Goal: Information Seeking & Learning: Learn about a topic

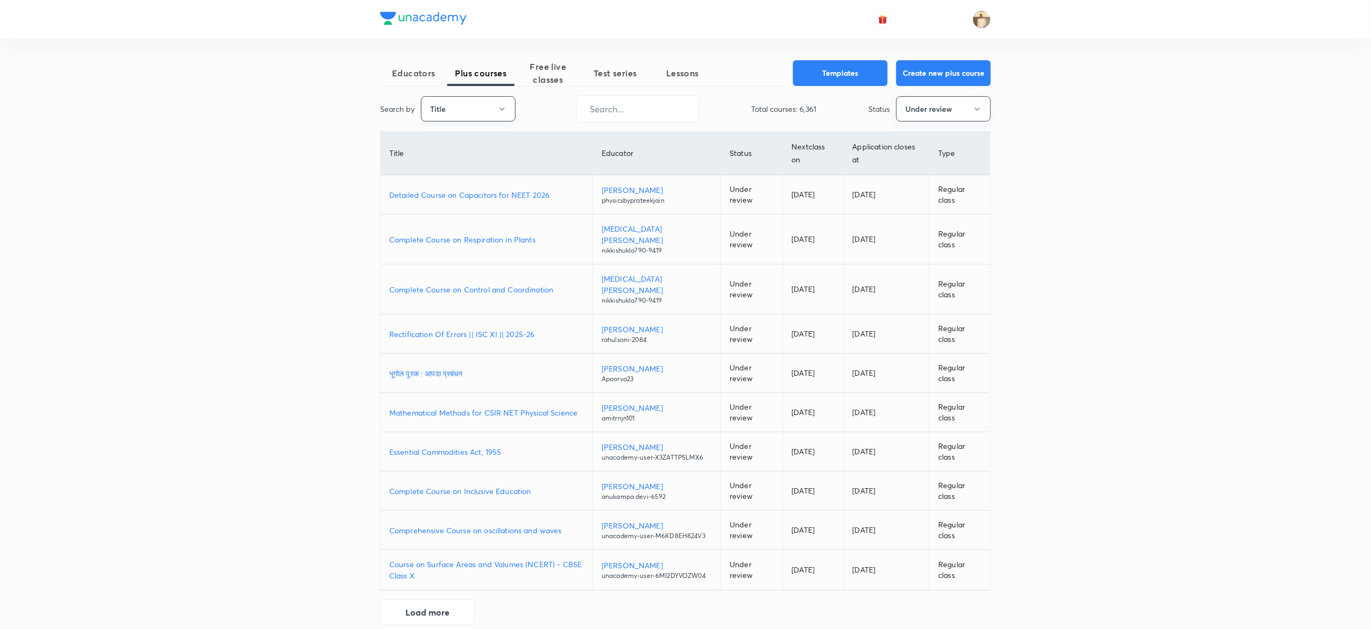
click at [493, 103] on button "Title" at bounding box center [468, 108] width 95 height 25
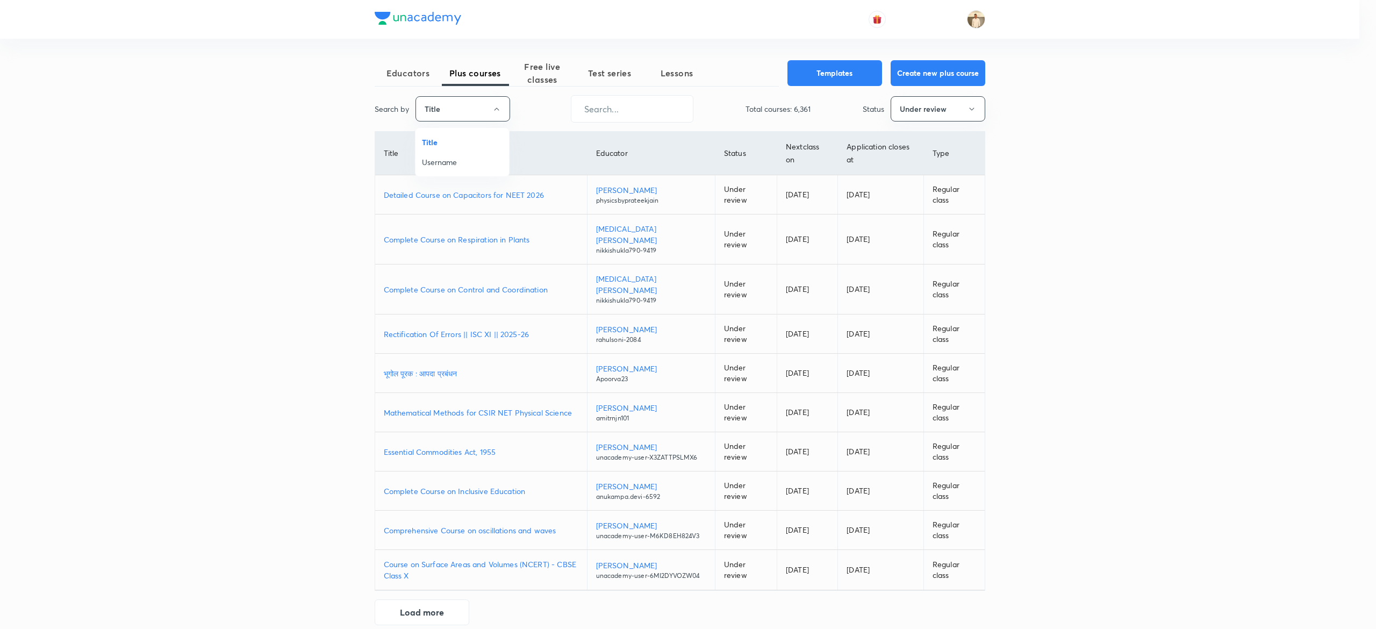
click at [437, 159] on span "Username" at bounding box center [462, 161] width 81 height 11
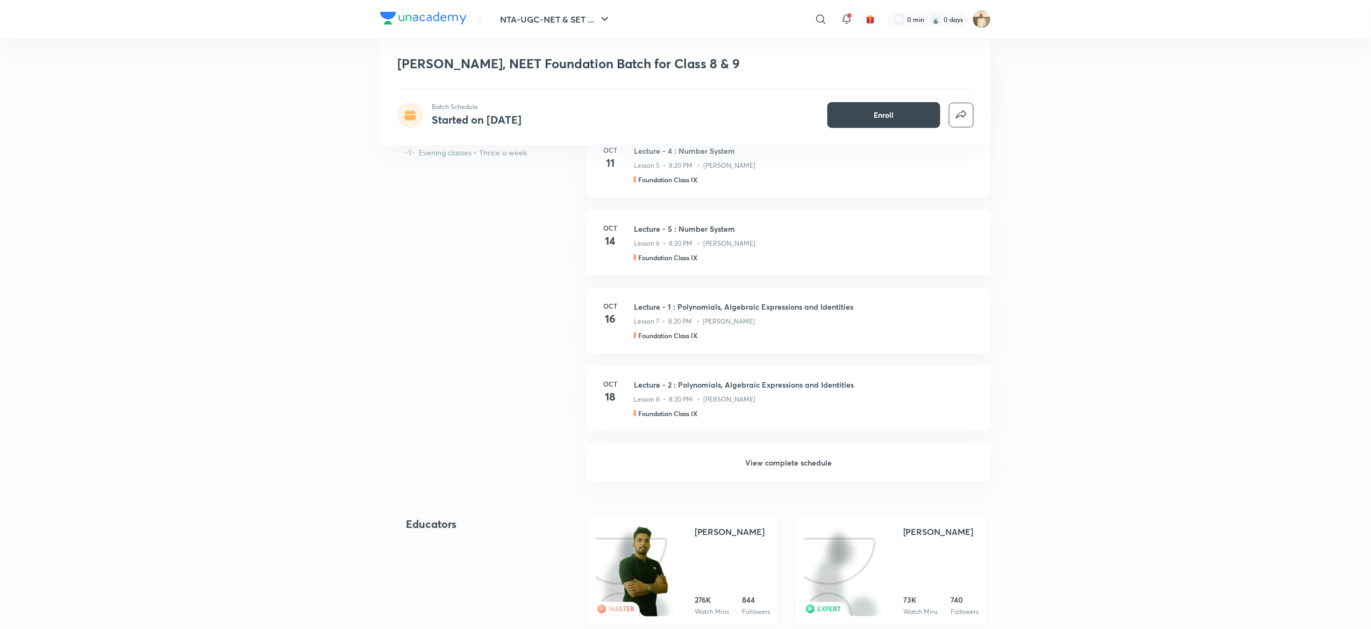
scroll to position [474, 0]
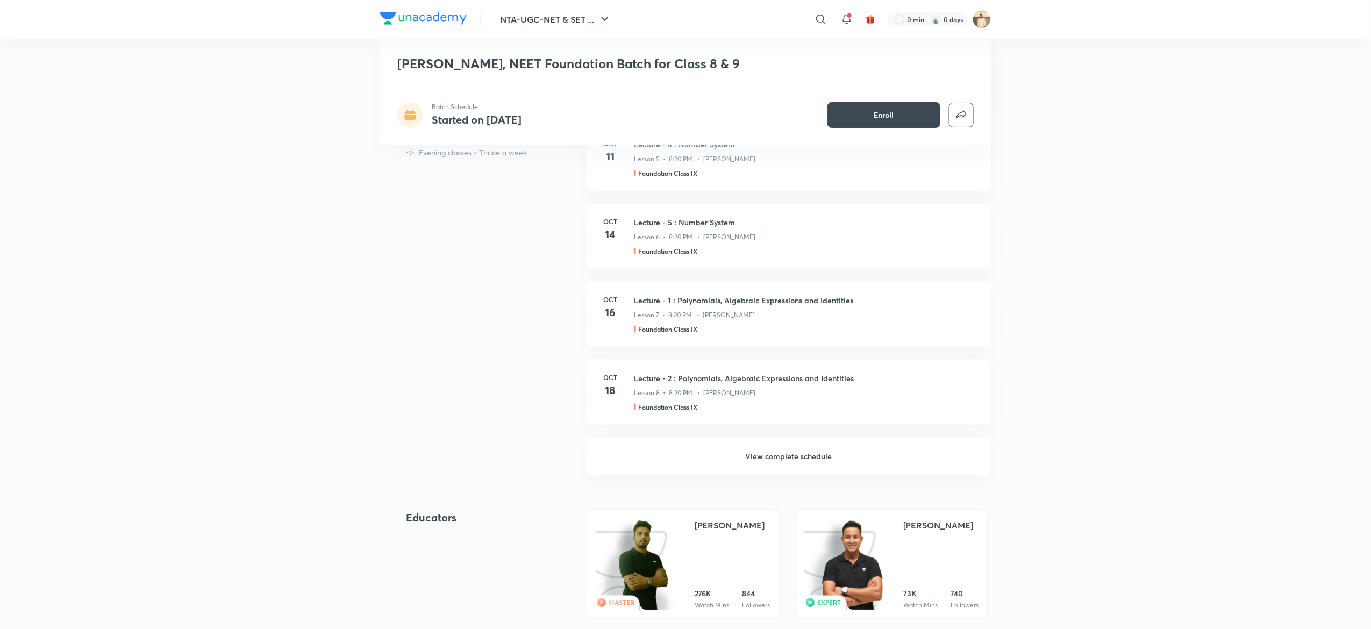
click at [774, 447] on h6 "View complete schedule" at bounding box center [788, 457] width 404 height 38
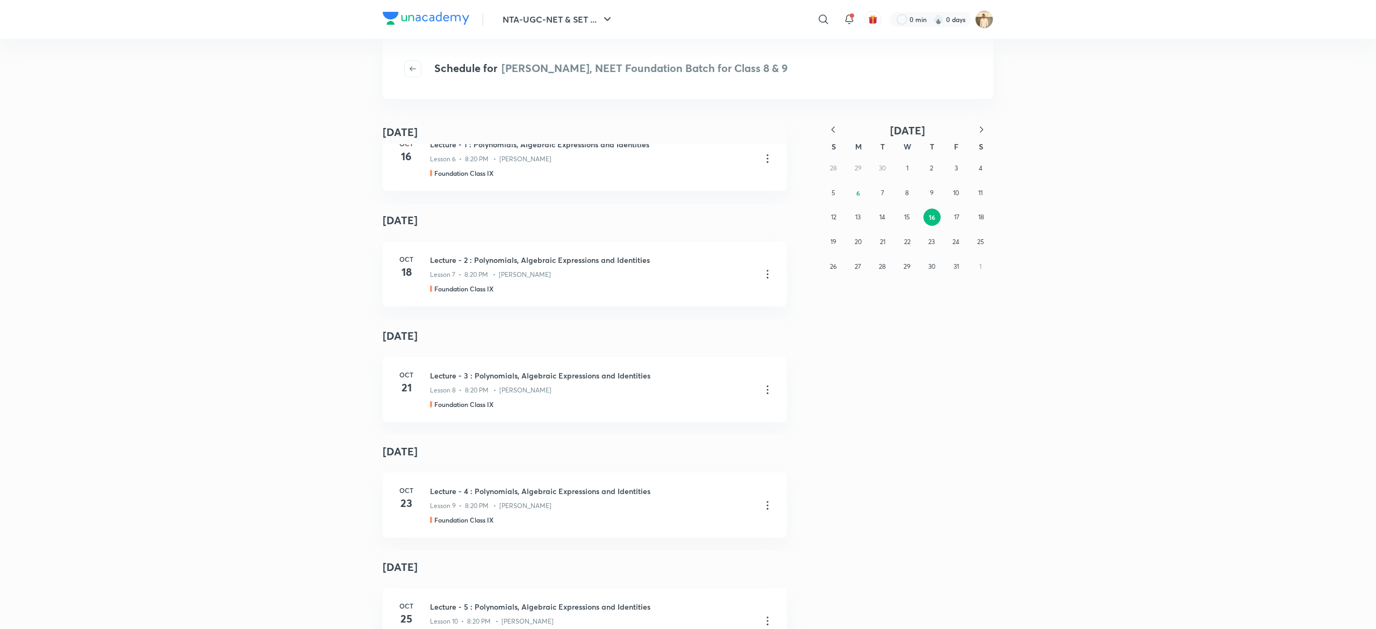
scroll to position [543, 0]
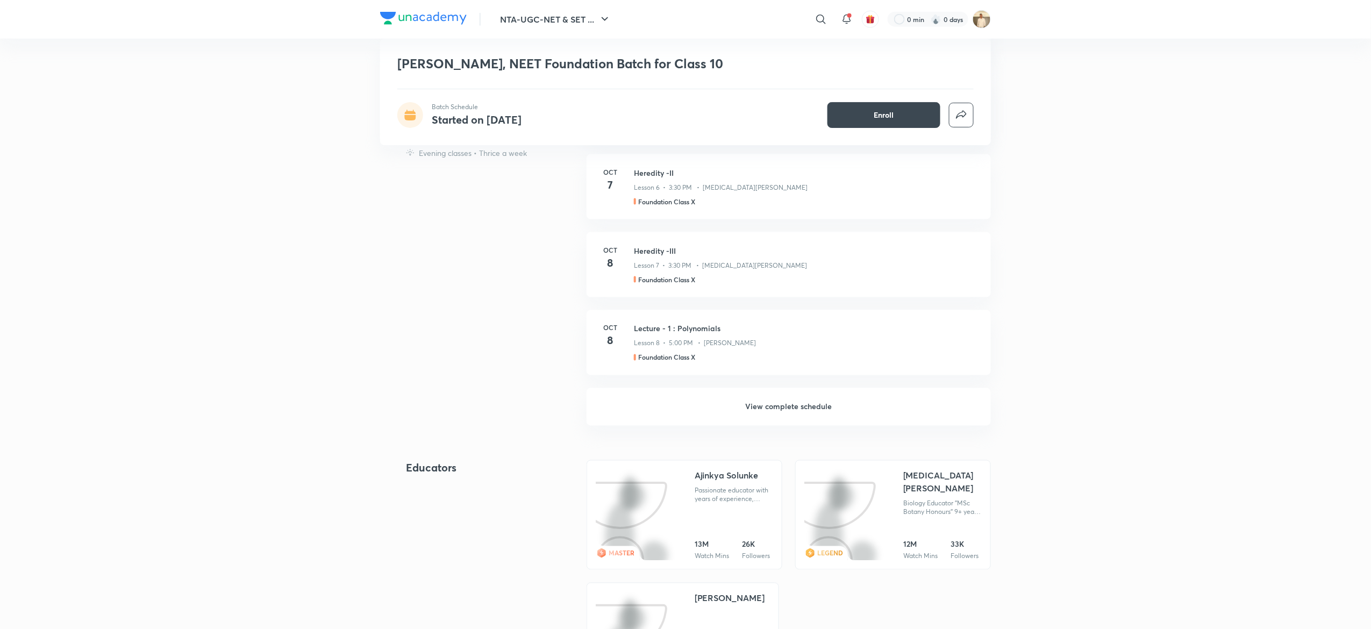
scroll to position [722, 0]
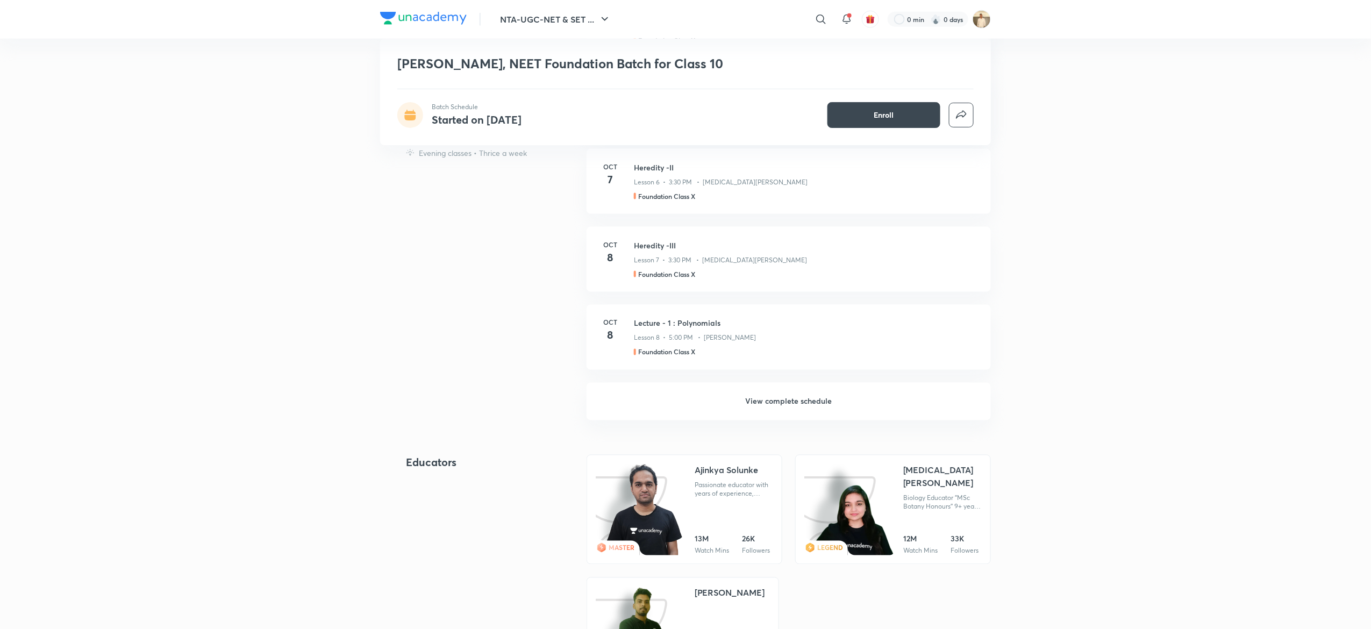
click at [788, 396] on h6 "View complete schedule" at bounding box center [788, 402] width 404 height 38
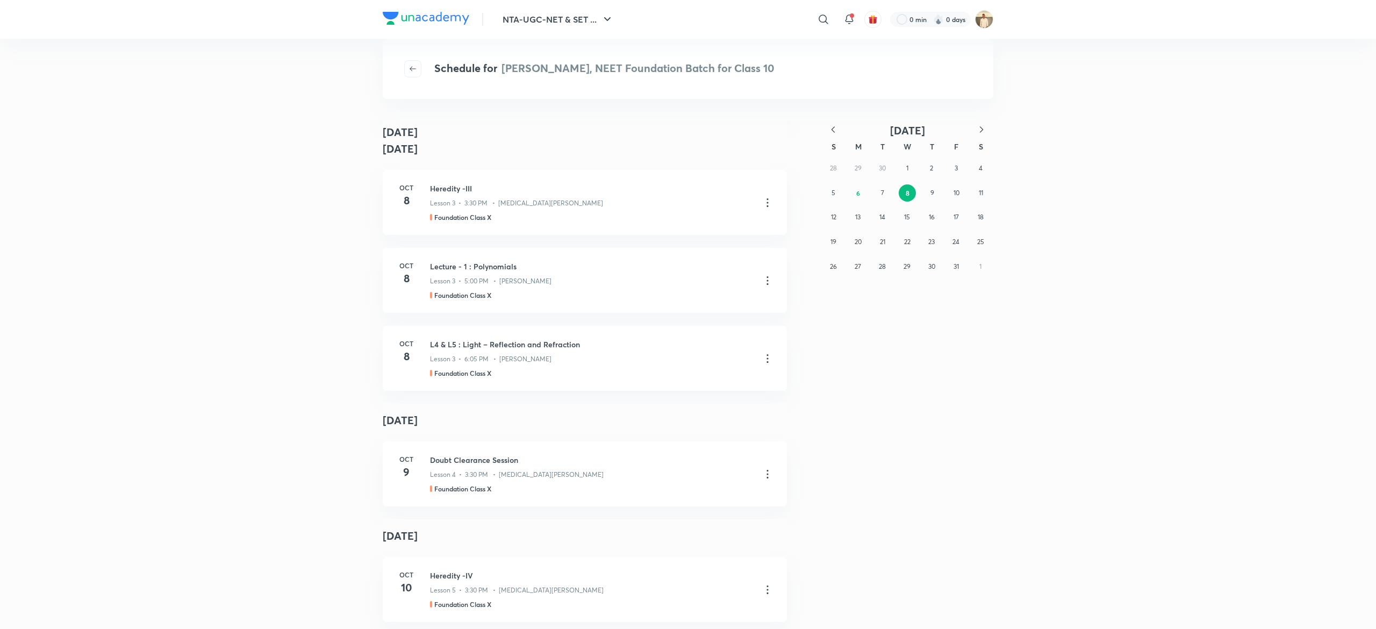
scroll to position [557, 0]
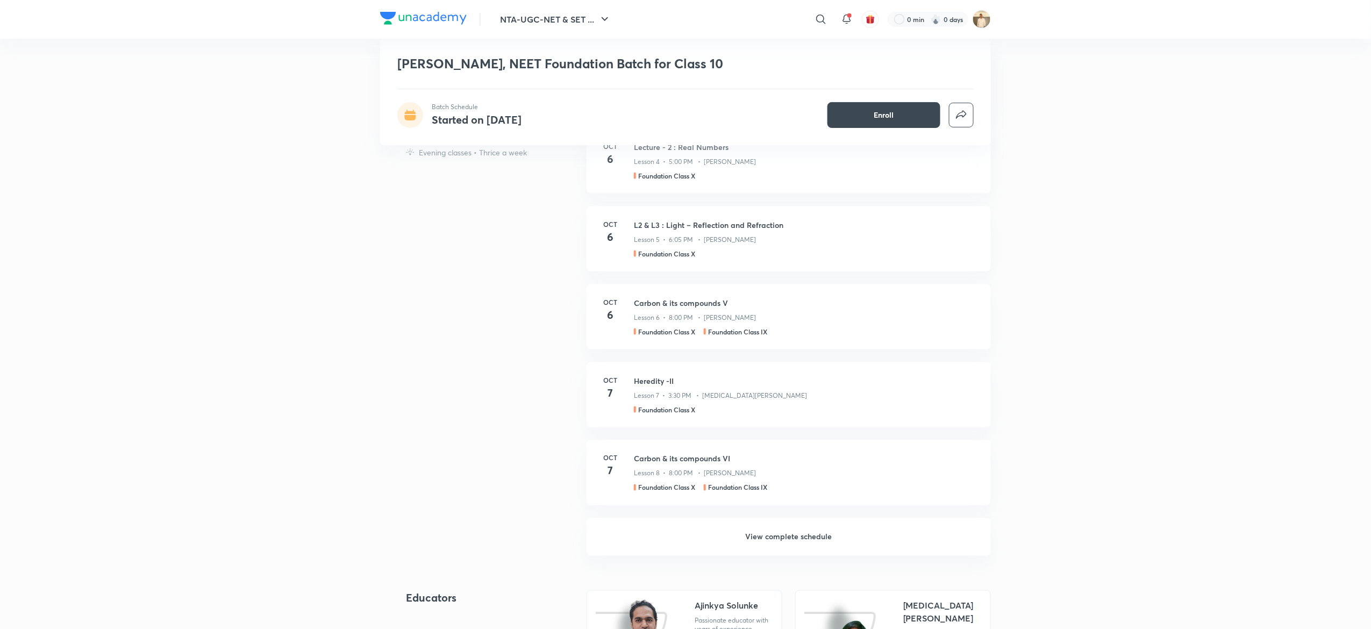
scroll to position [588, 0]
click at [804, 535] on h6 "View complete schedule" at bounding box center [788, 536] width 404 height 38
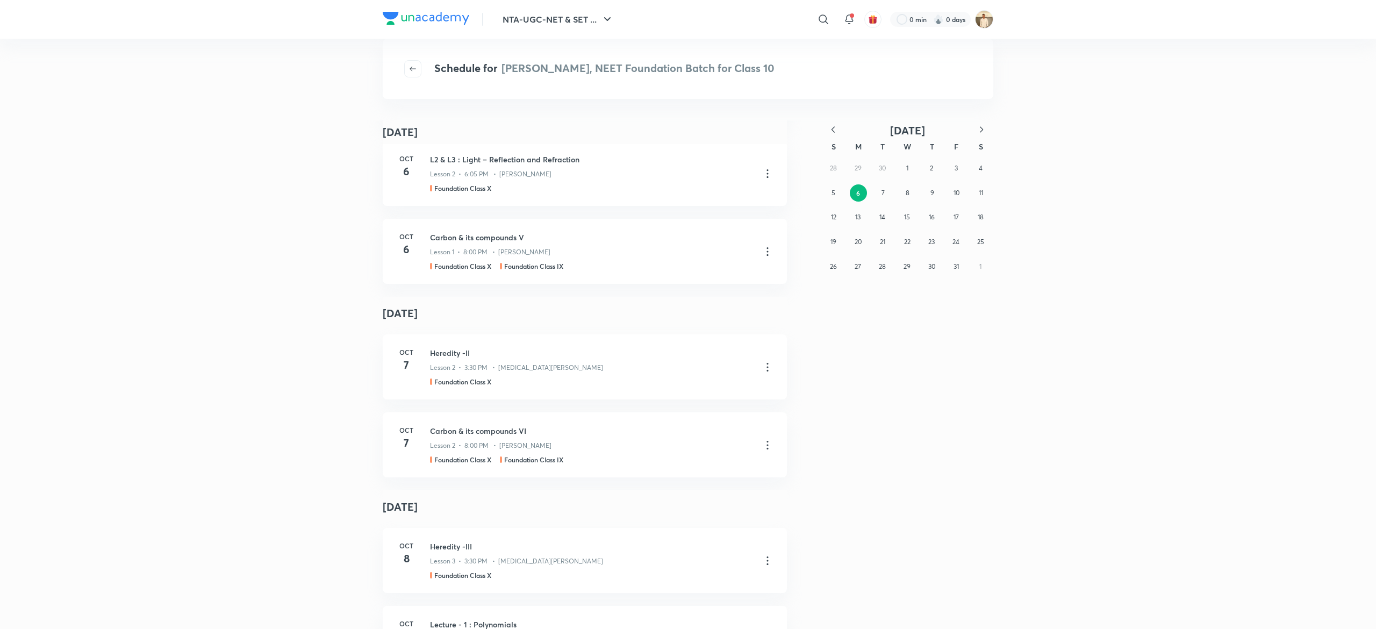
scroll to position [289, 0]
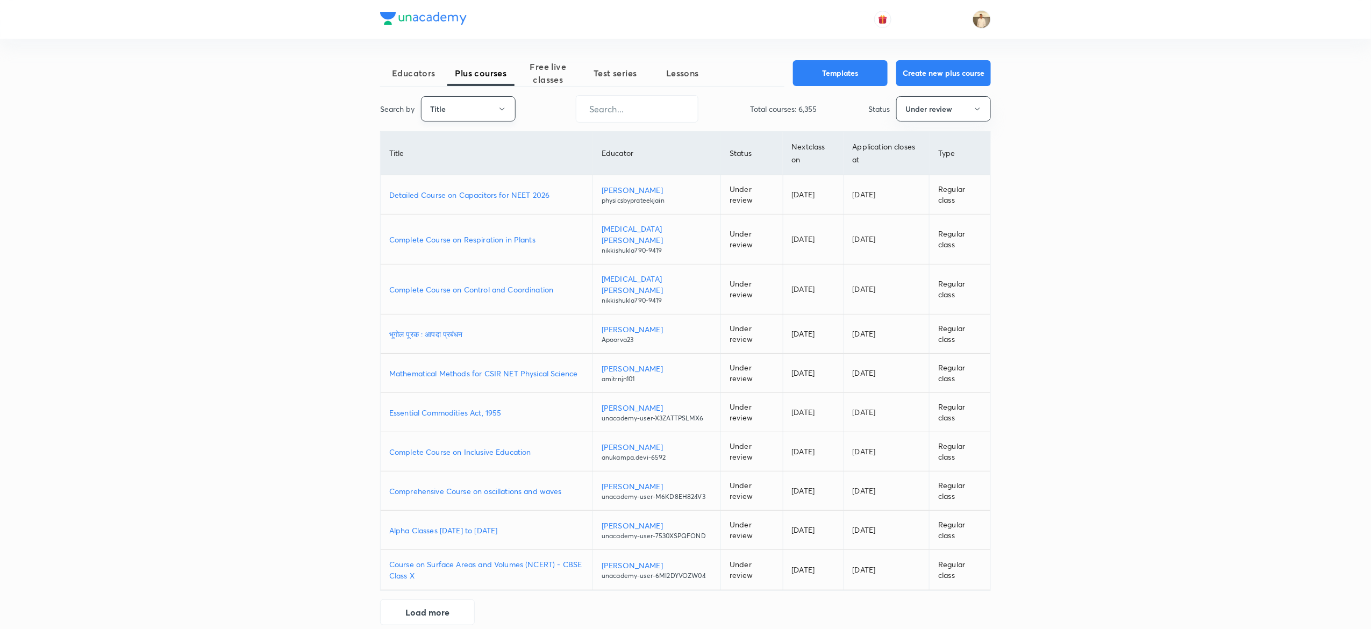
click at [486, 103] on button "Title" at bounding box center [468, 108] width 95 height 25
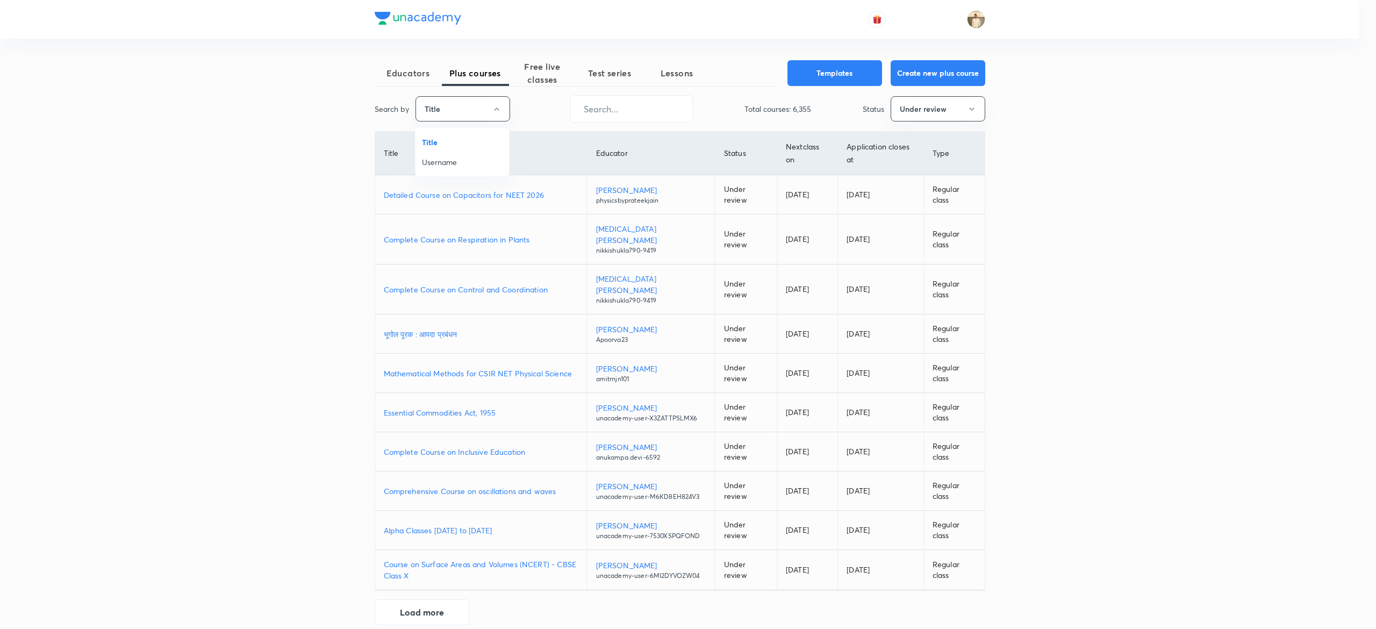
click at [432, 165] on span "Username" at bounding box center [462, 161] width 81 height 11
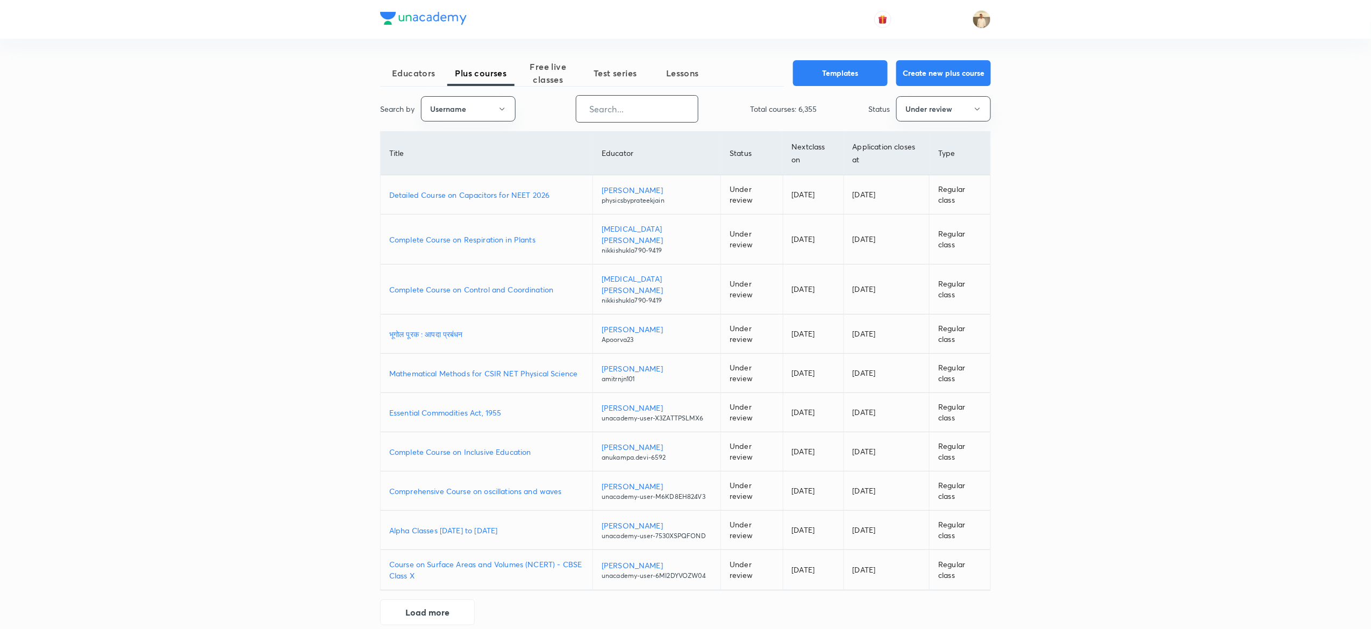
click at [671, 109] on input "text" at bounding box center [636, 108] width 121 height 27
paste input "dikshabhuwalka79-5397"
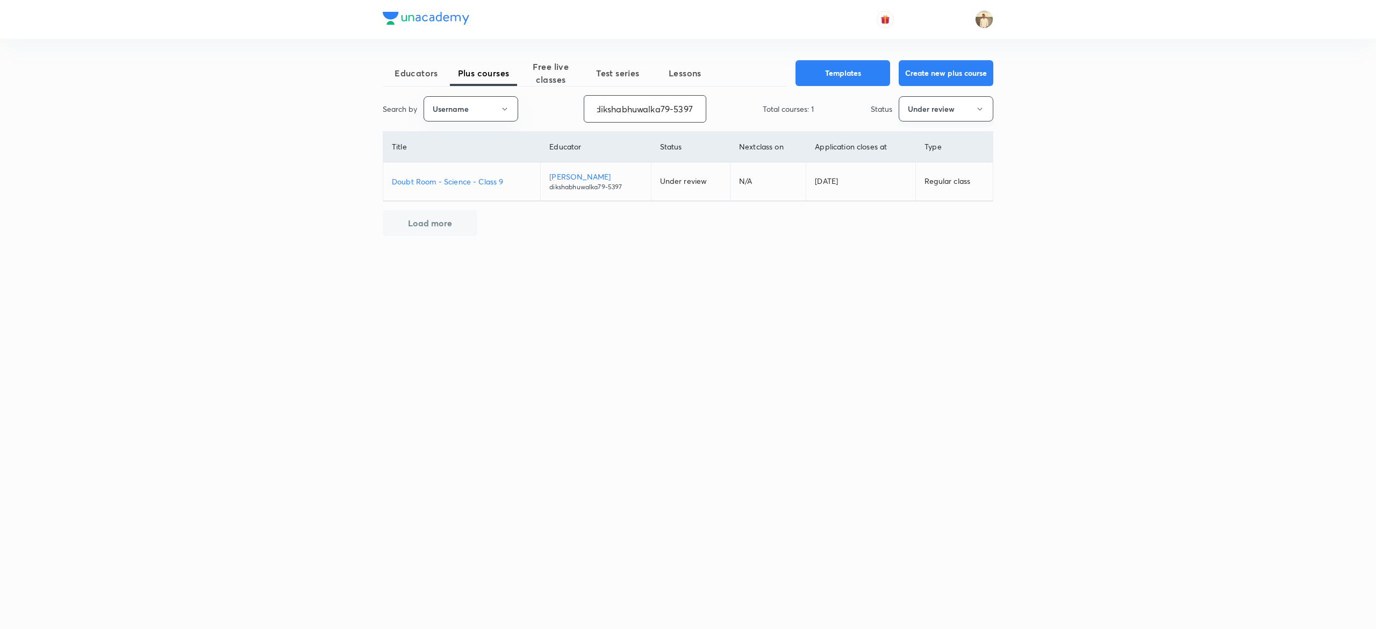
type input "dikshabhuwalka79-5397"
click at [964, 113] on button "Under review" at bounding box center [946, 108] width 95 height 25
click at [927, 201] on span "Live" at bounding box center [946, 201] width 81 height 11
